Goal: Task Accomplishment & Management: Use online tool/utility

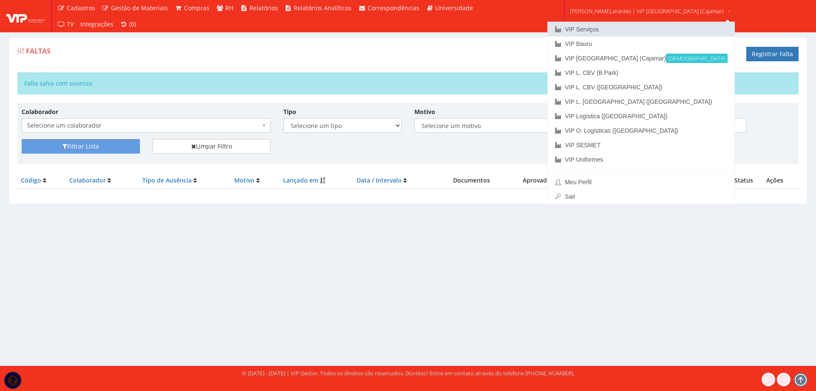
click at [599, 29] on link "VIP Serviços" at bounding box center [641, 29] width 187 height 14
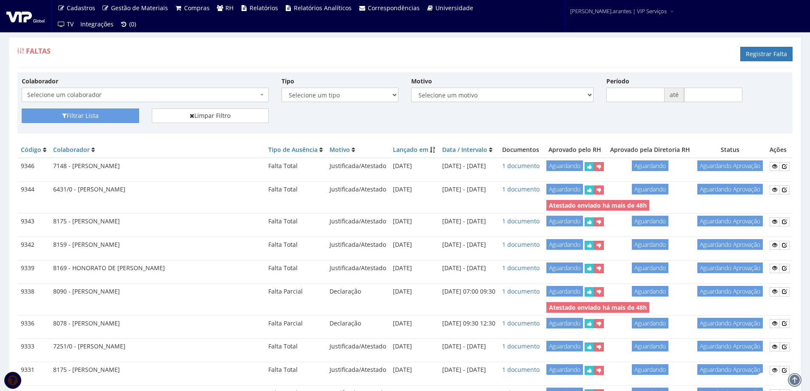
click at [95, 96] on span "Selecione um colaborador" at bounding box center [142, 95] width 231 height 8
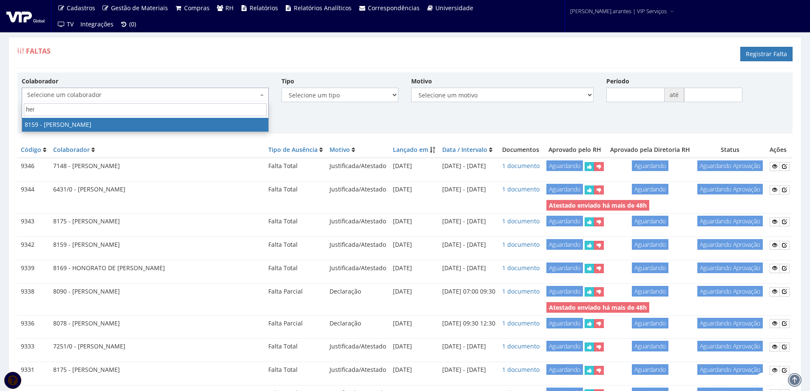
type input "heri"
select select "3898"
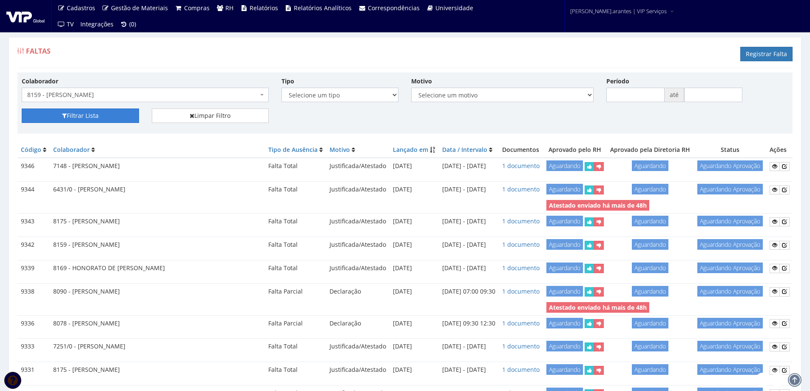
click at [87, 114] on button "Filtrar Lista" at bounding box center [80, 115] width 117 height 14
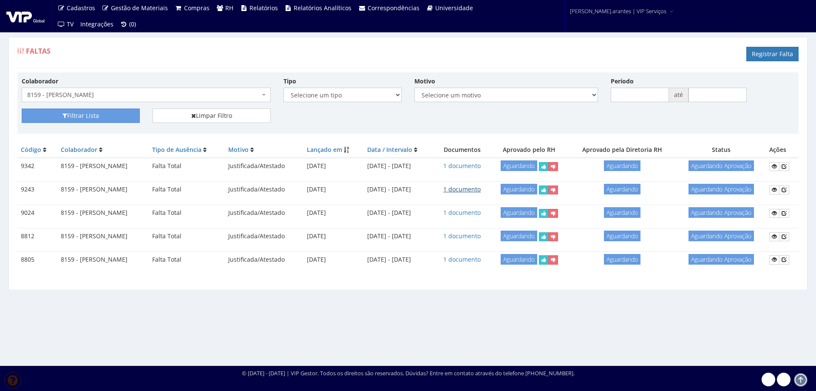
click at [475, 189] on link "1 documento" at bounding box center [461, 189] width 37 height 8
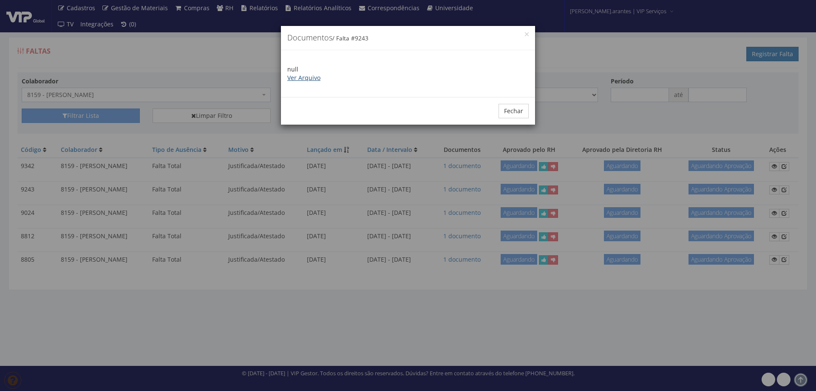
click at [309, 76] on link "Ver Arquivo" at bounding box center [303, 78] width 33 height 8
